Goal: Information Seeking & Learning: Learn about a topic

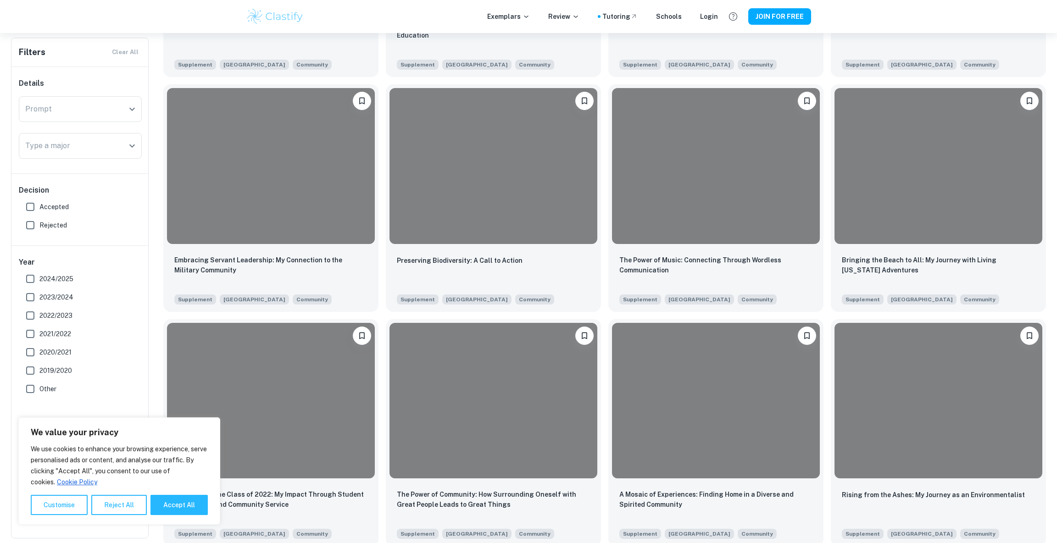
scroll to position [395, 0]
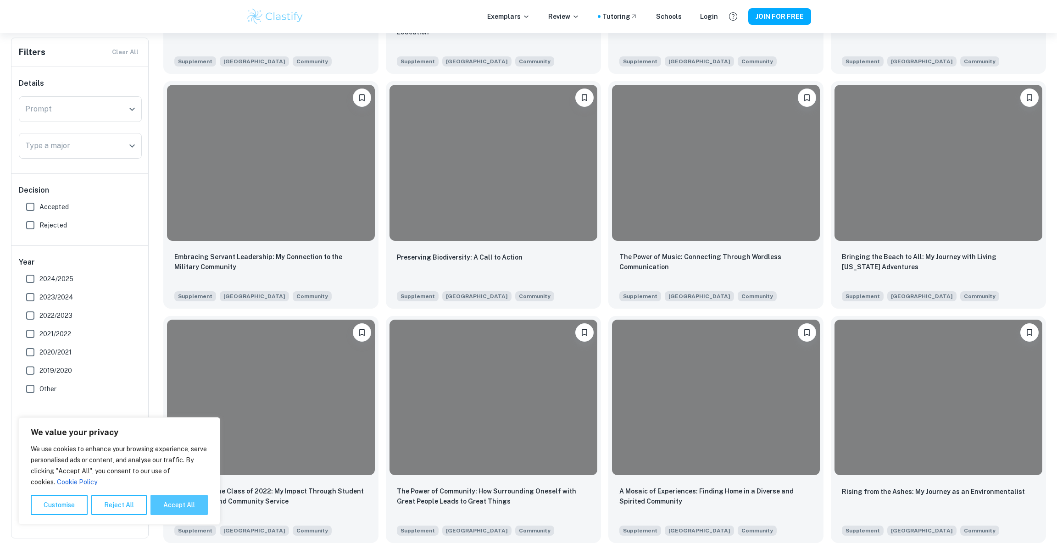
click at [159, 504] on button "Accept All" at bounding box center [178, 505] width 57 height 20
checkbox input "true"
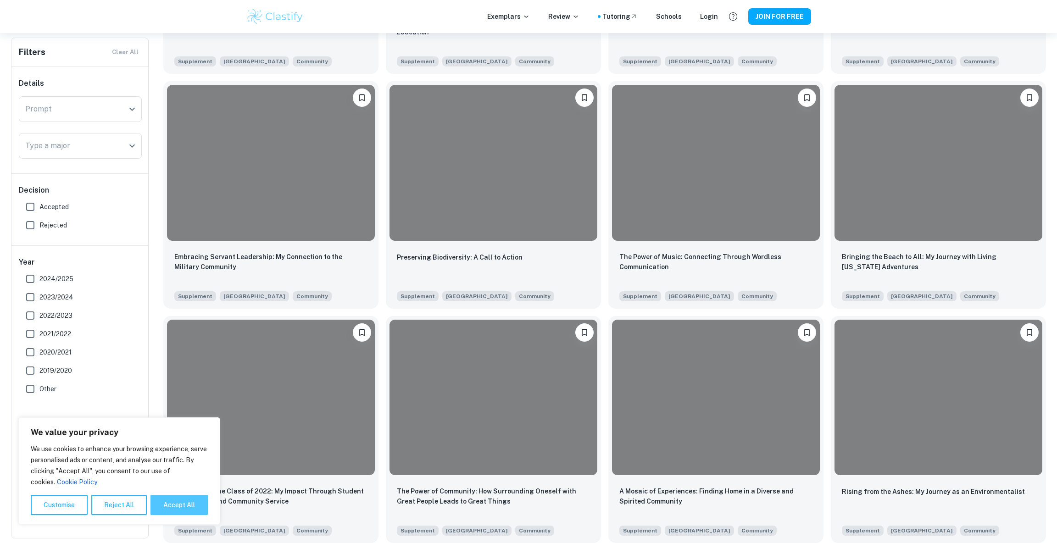
checkbox input "true"
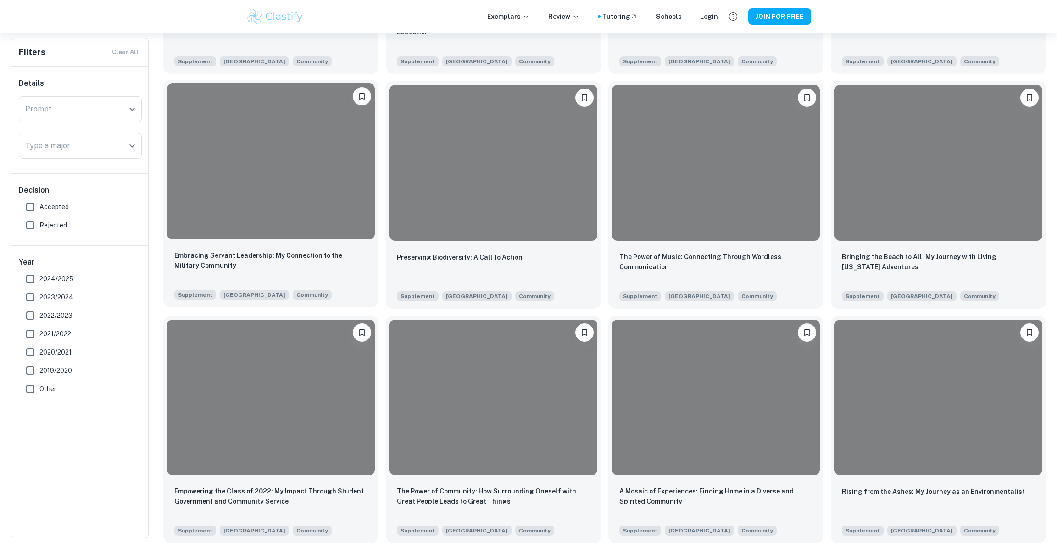
click at [231, 133] on div at bounding box center [271, 161] width 208 height 156
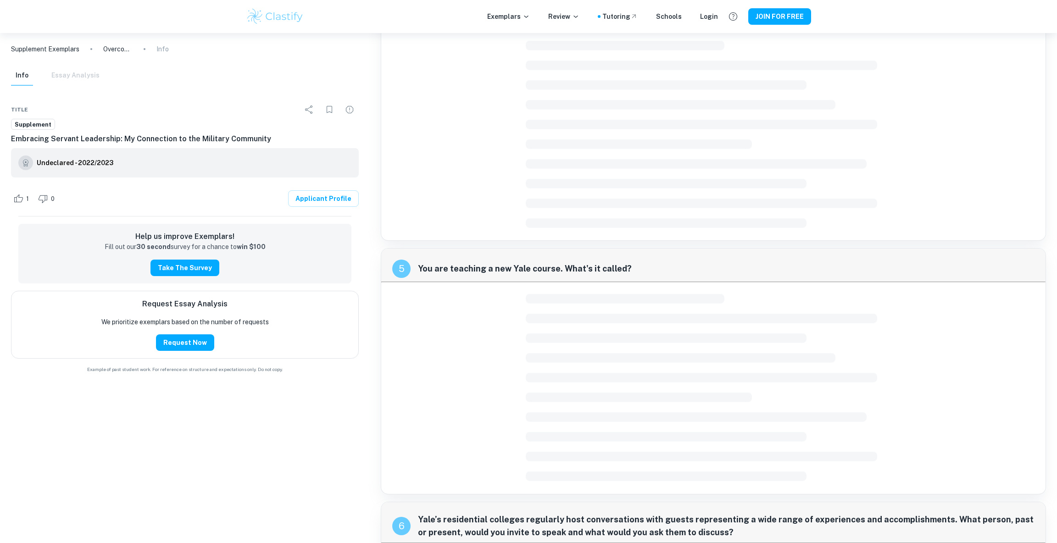
scroll to position [840, 0]
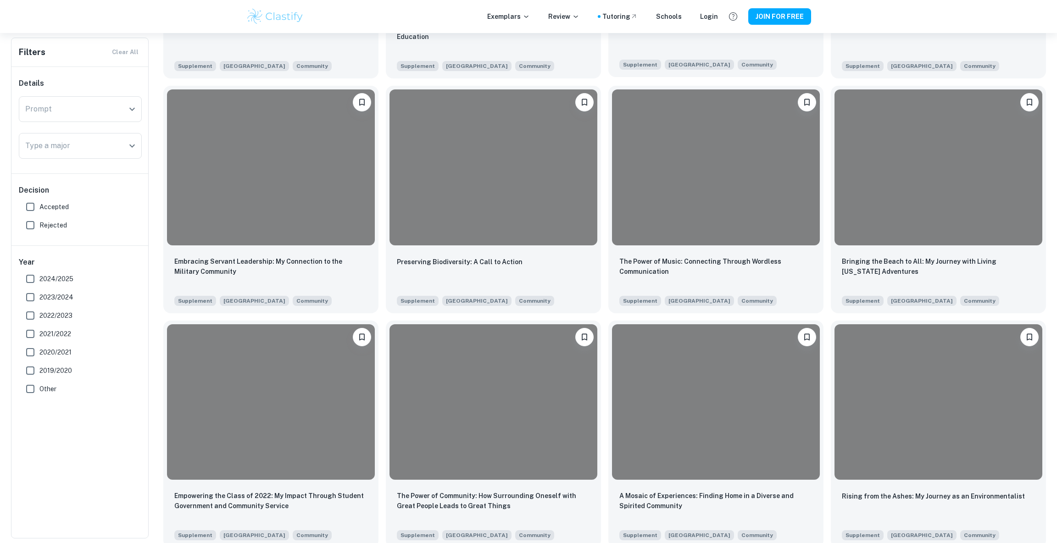
scroll to position [395, 0]
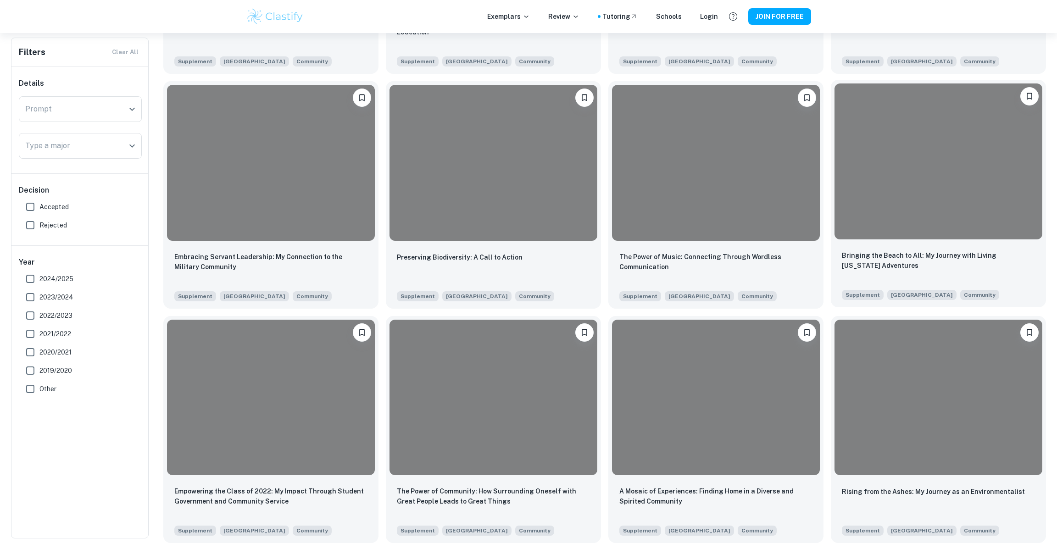
click at [946, 161] on div at bounding box center [938, 161] width 208 height 156
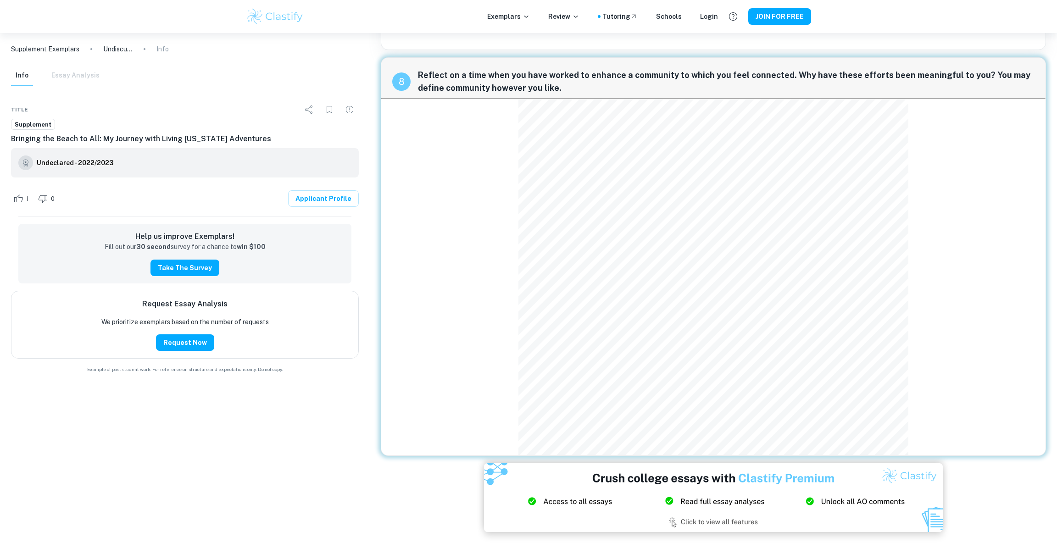
scroll to position [1051, 0]
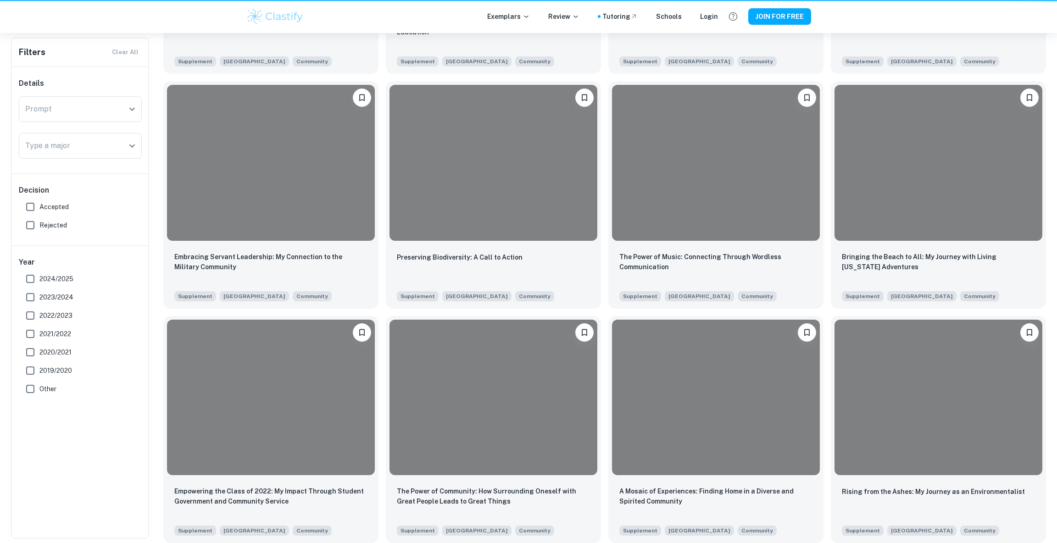
scroll to position [395, 0]
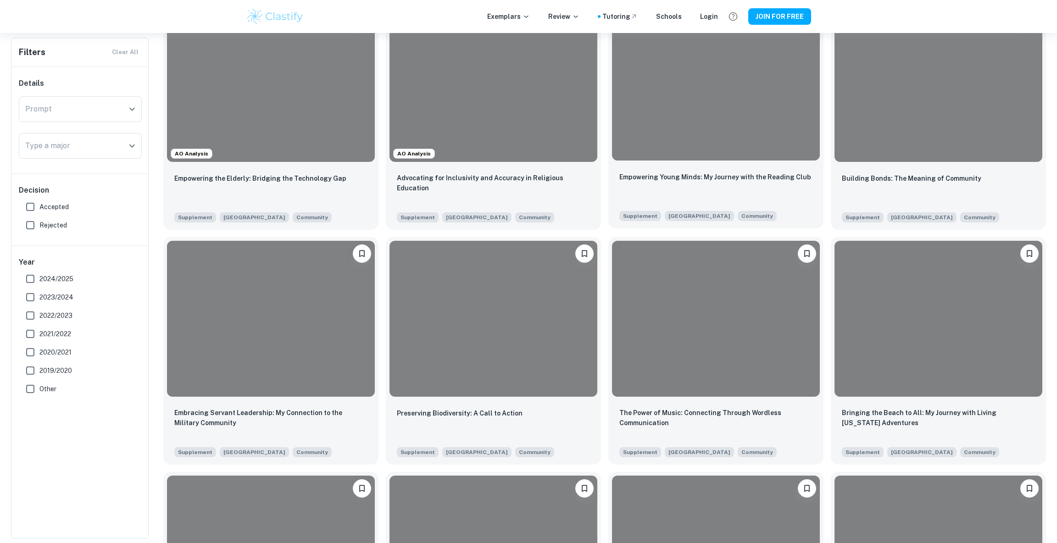
click at [669, 162] on div at bounding box center [715, 82] width 215 height 163
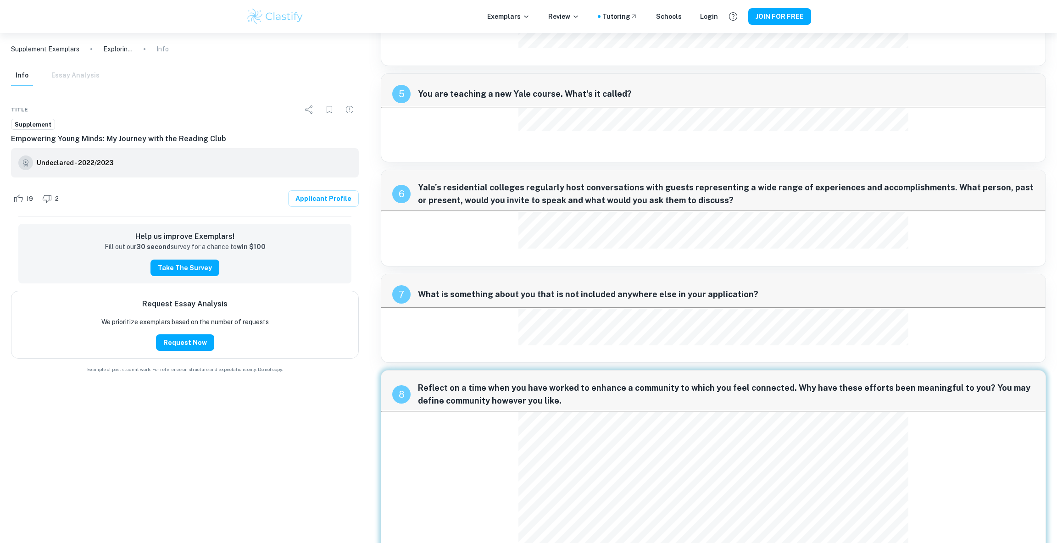
scroll to position [655, 0]
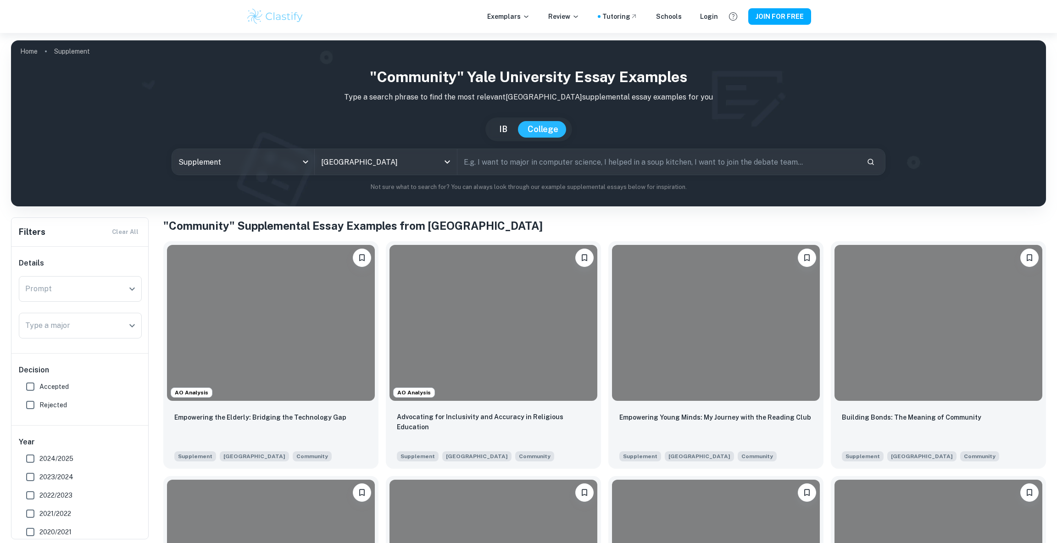
click at [493, 158] on input "text" at bounding box center [658, 162] width 402 height 26
type input "econ"
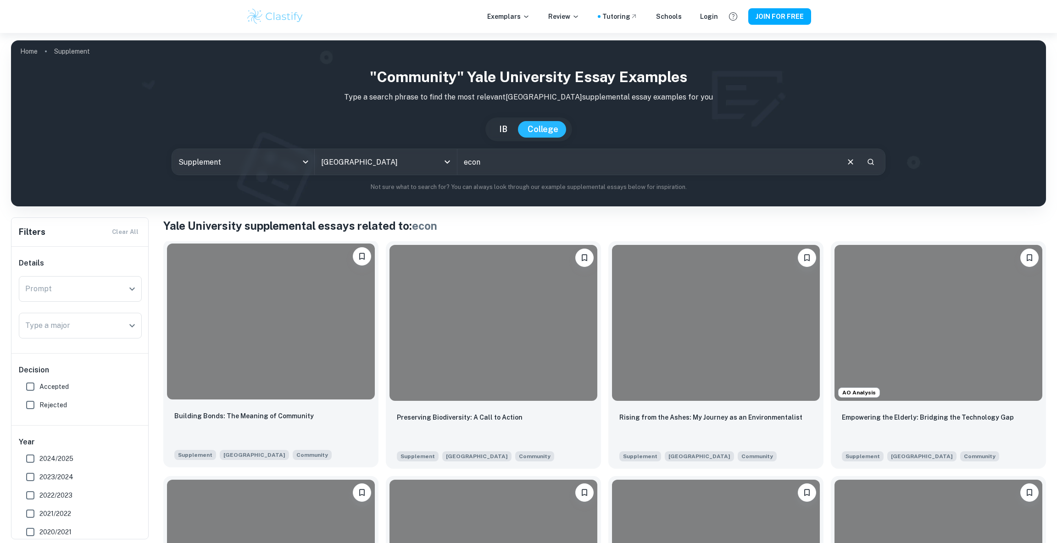
click at [206, 282] on div at bounding box center [271, 322] width 208 height 156
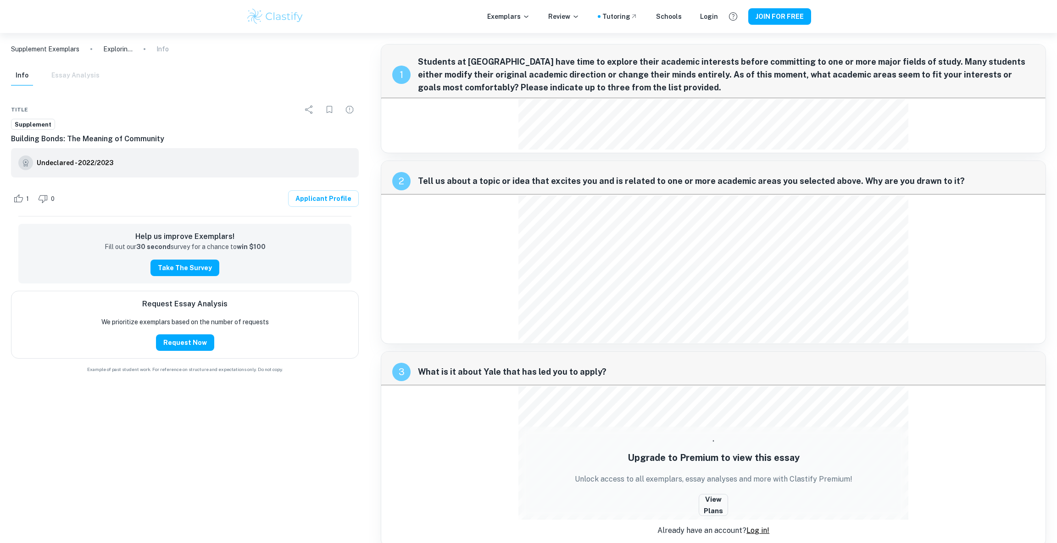
scroll to position [1, 0]
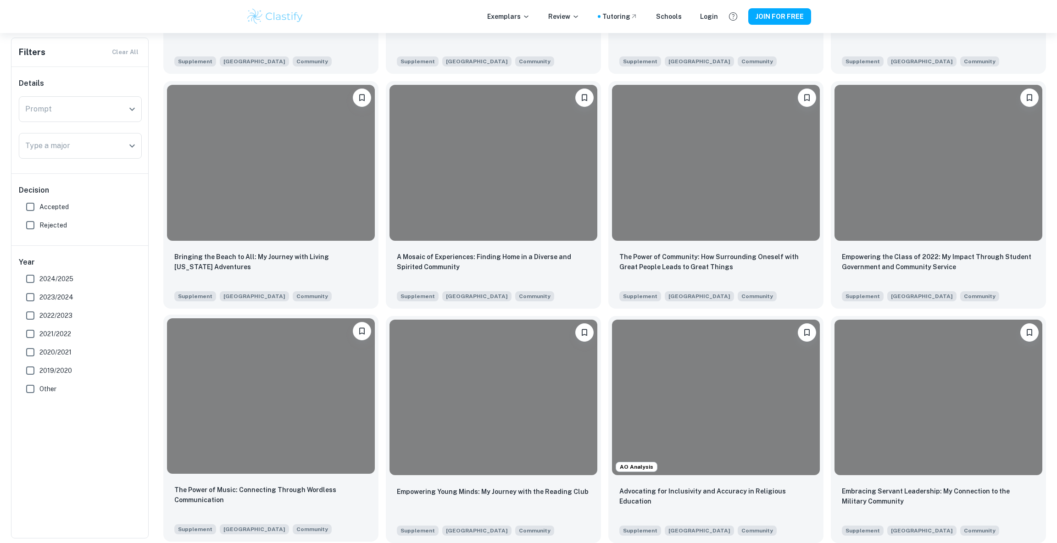
scroll to position [391, 0]
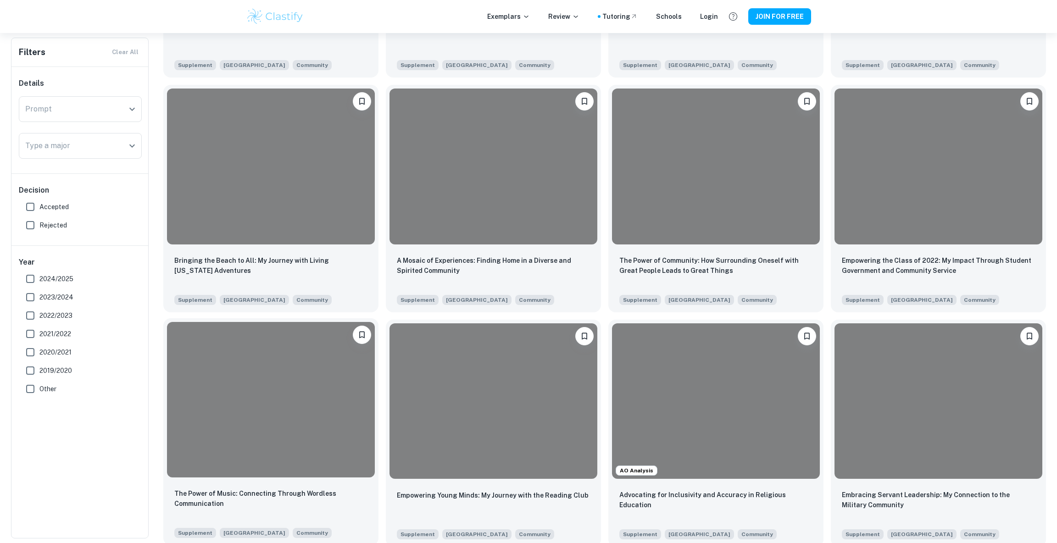
click at [225, 350] on div at bounding box center [271, 400] width 208 height 156
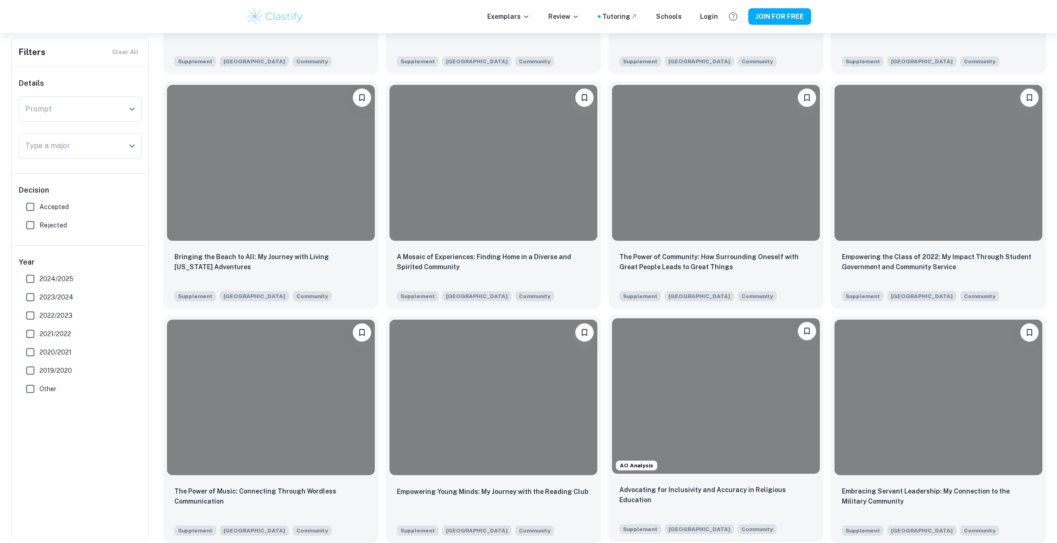
click at [701, 377] on div at bounding box center [716, 396] width 208 height 156
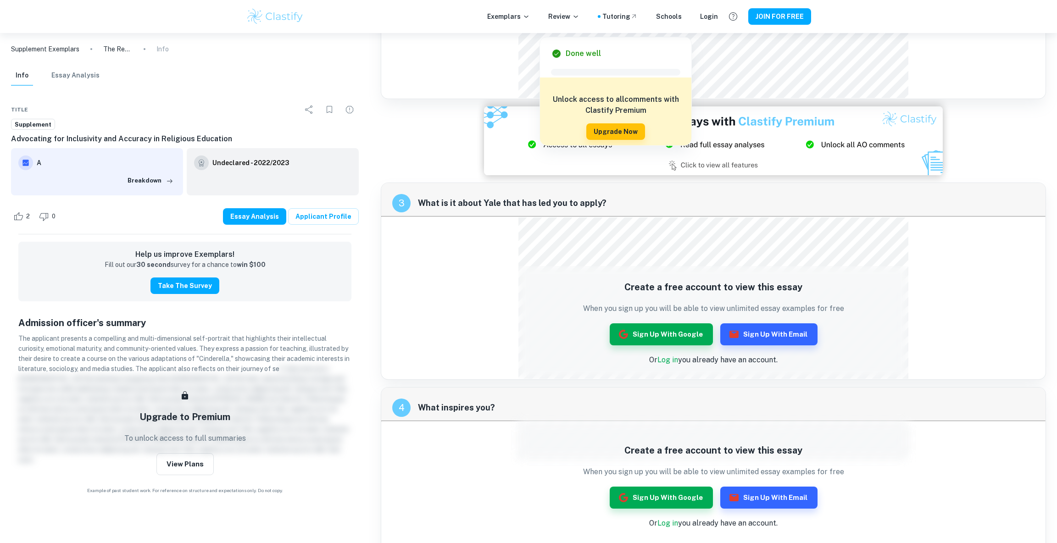
scroll to position [422, 0]
